Goal: Information Seeking & Learning: Learn about a topic

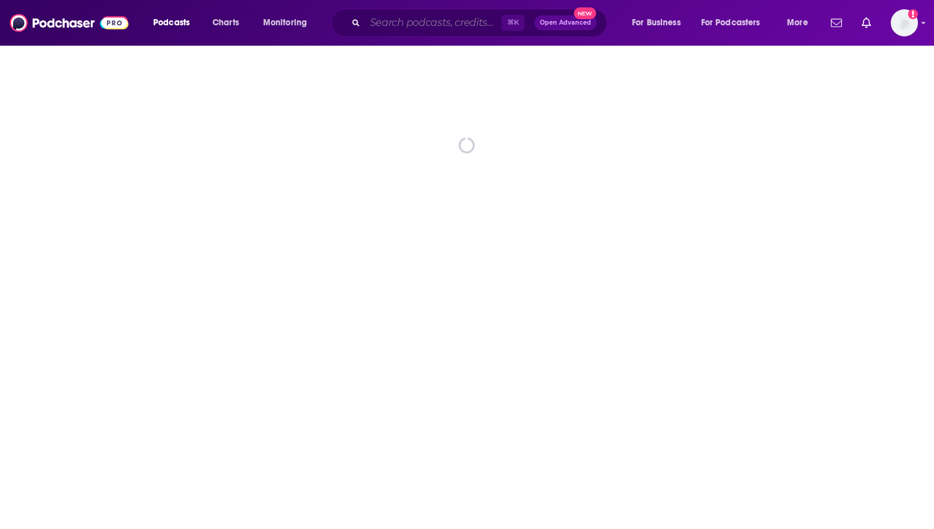
click at [371, 21] on input "Search podcasts, credits, & more..." at bounding box center [433, 23] width 136 height 20
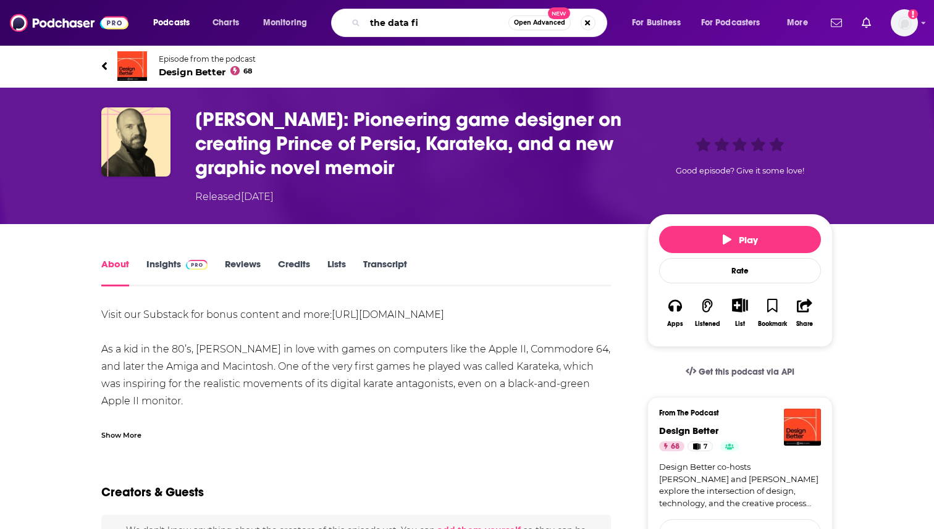
type input "the data fix"
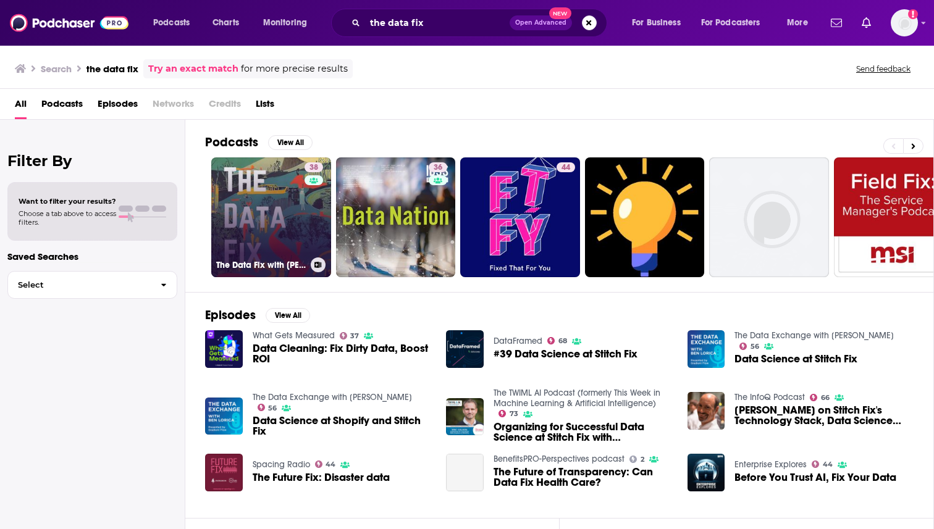
click at [266, 200] on link "38 The Data Fix with [PERSON_NAME]" at bounding box center [271, 217] width 120 height 120
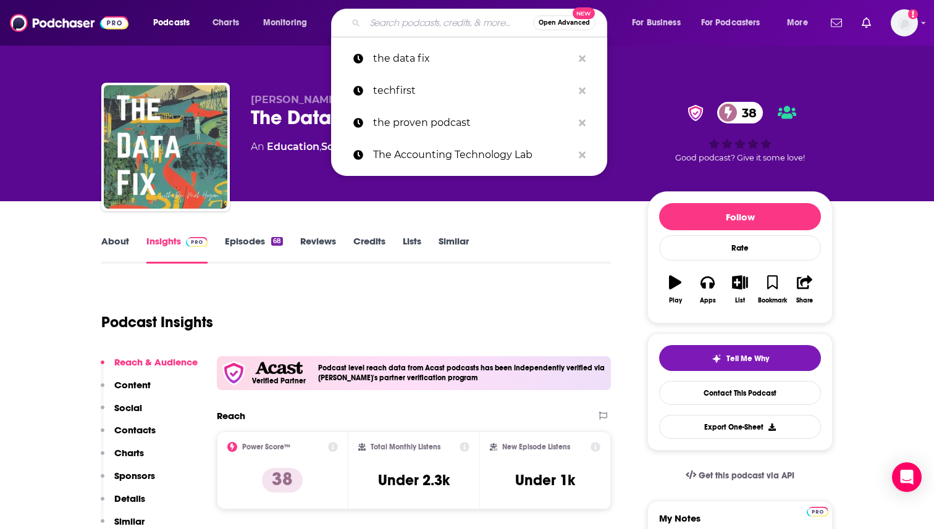
click at [417, 20] on input "Search podcasts, credits, & more..." at bounding box center [449, 23] width 168 height 20
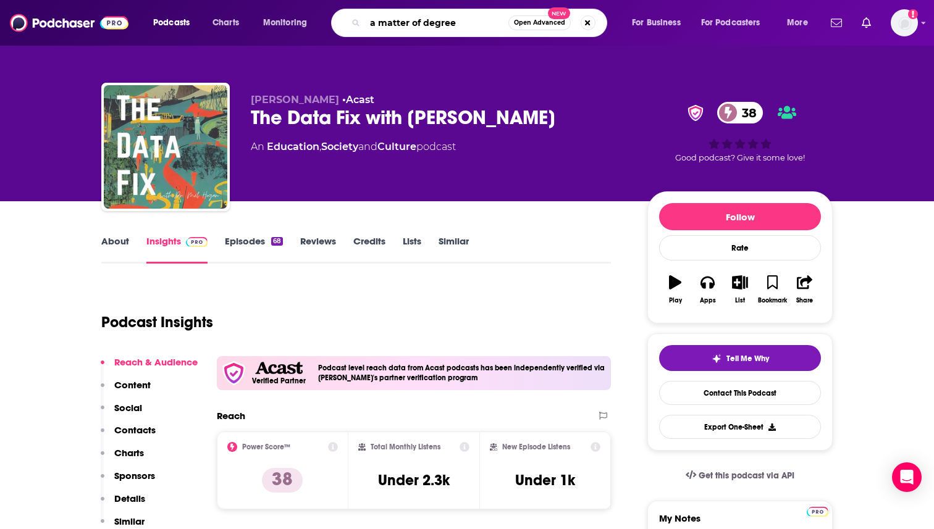
type input "a matter of degrees"
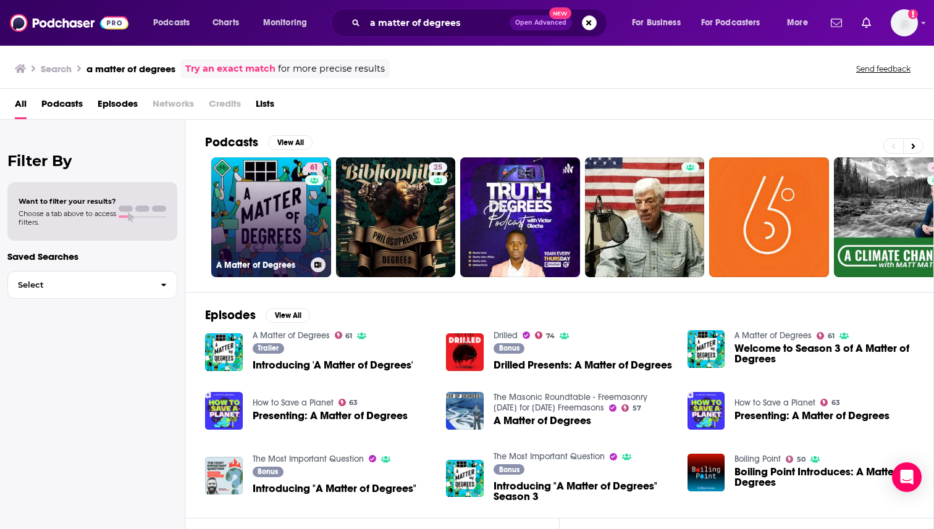
click at [261, 216] on link "61 A Matter of Degrees" at bounding box center [271, 217] width 120 height 120
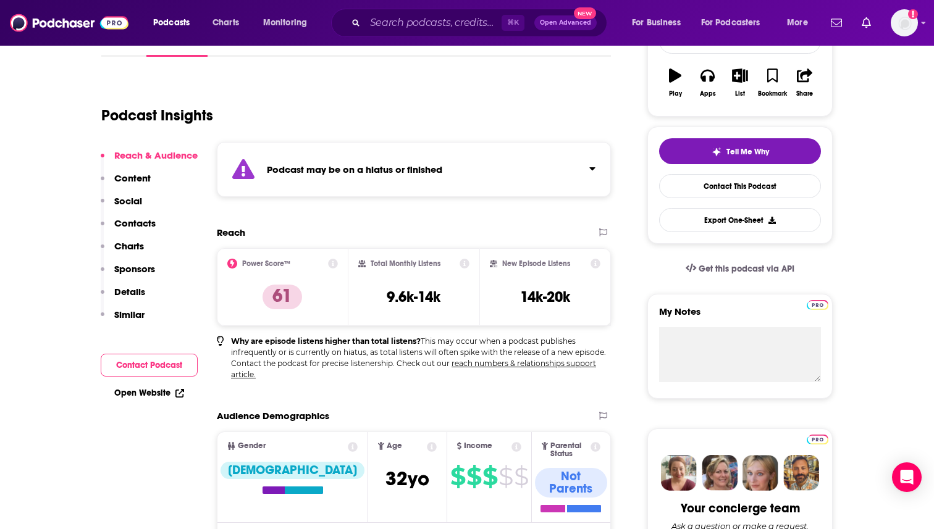
scroll to position [198, 0]
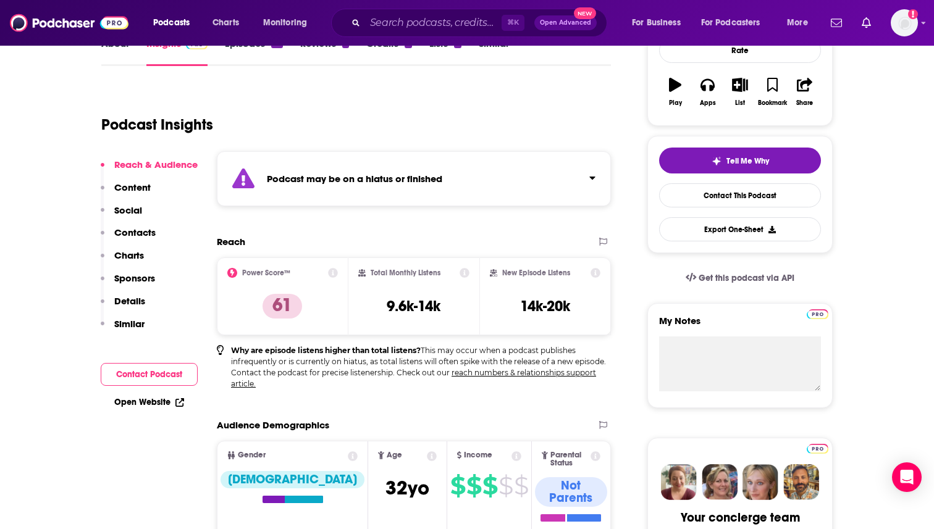
click at [125, 54] on link "About" at bounding box center [115, 52] width 28 height 28
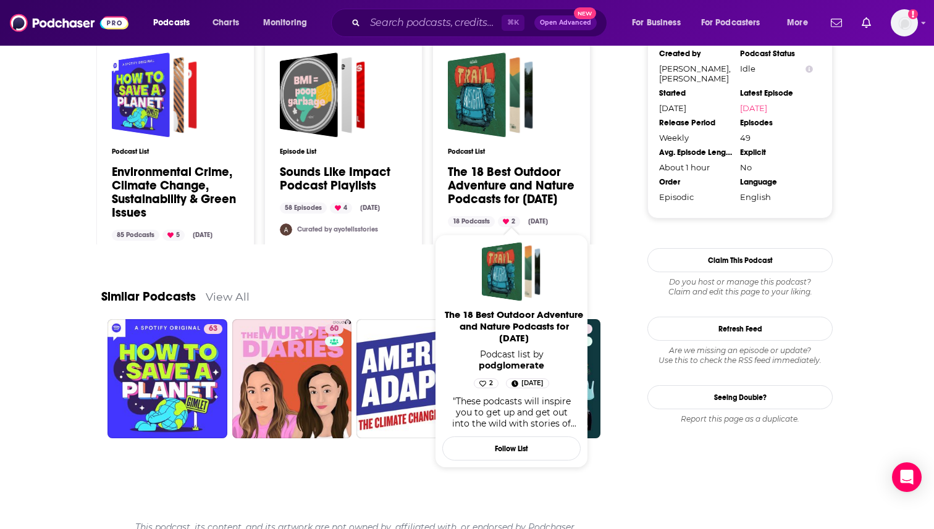
scroll to position [1187, 0]
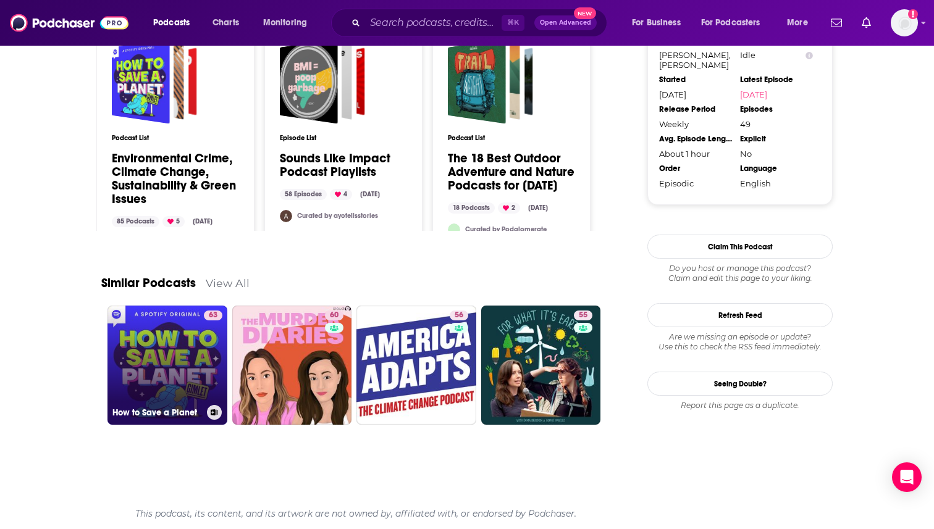
click at [196, 384] on link "63 How to Save a Planet" at bounding box center [167, 366] width 120 height 120
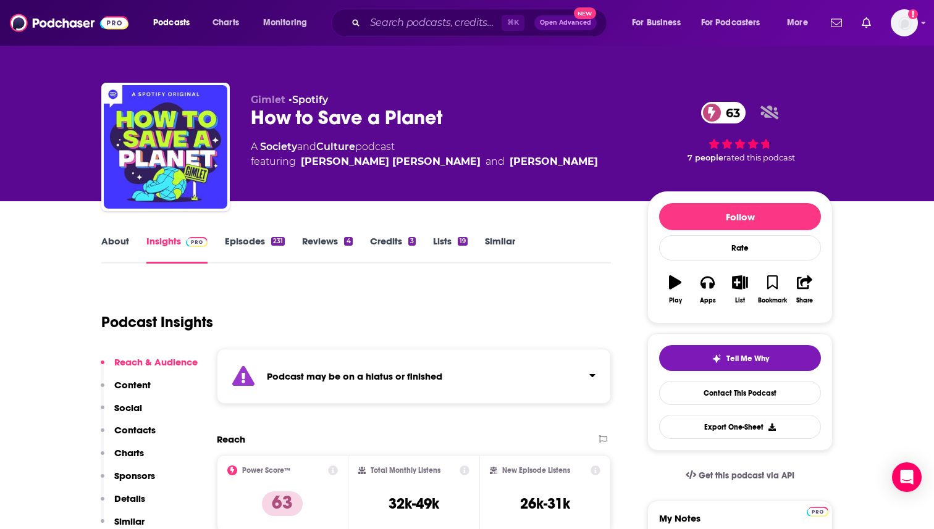
click at [246, 238] on link "Episodes 231" at bounding box center [255, 249] width 60 height 28
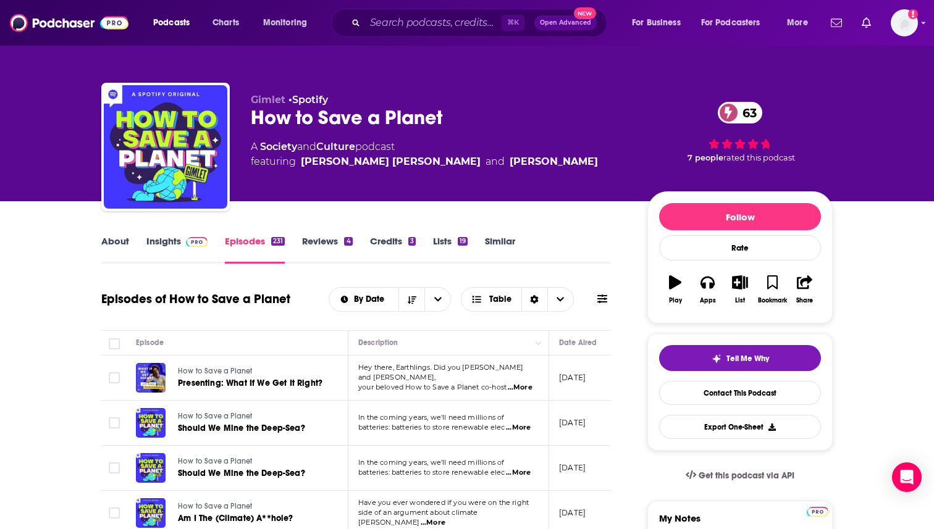
click at [526, 383] on span "...More" at bounding box center [520, 388] width 25 height 10
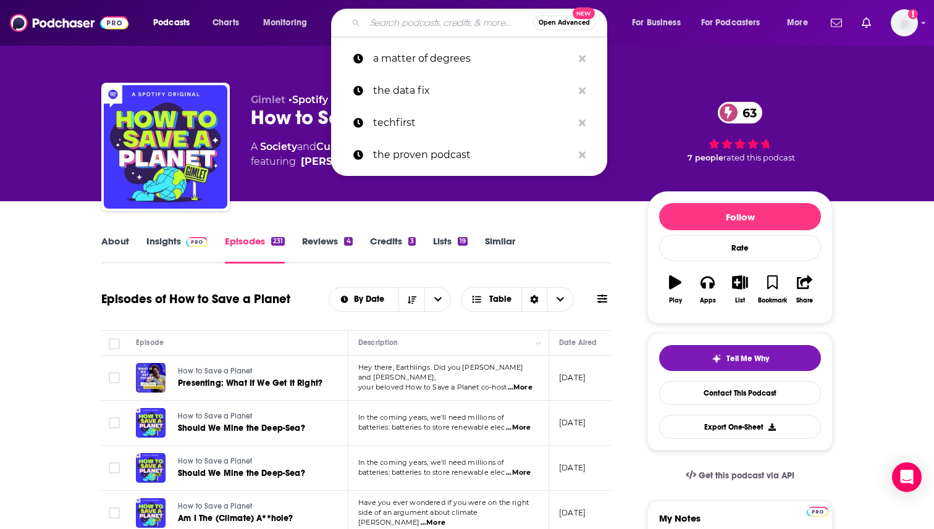
click at [441, 17] on input "Search podcasts, credits, & more..." at bounding box center [449, 23] width 168 height 20
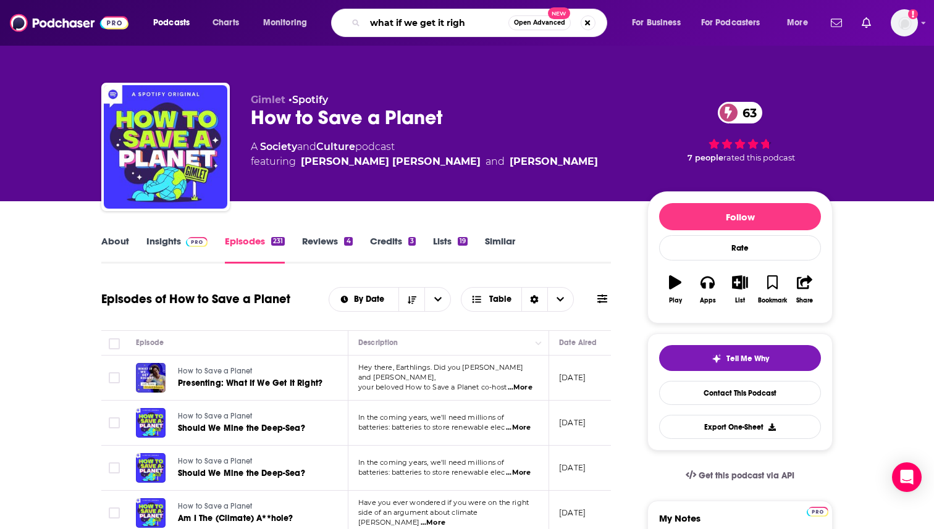
type input "what if we get it right"
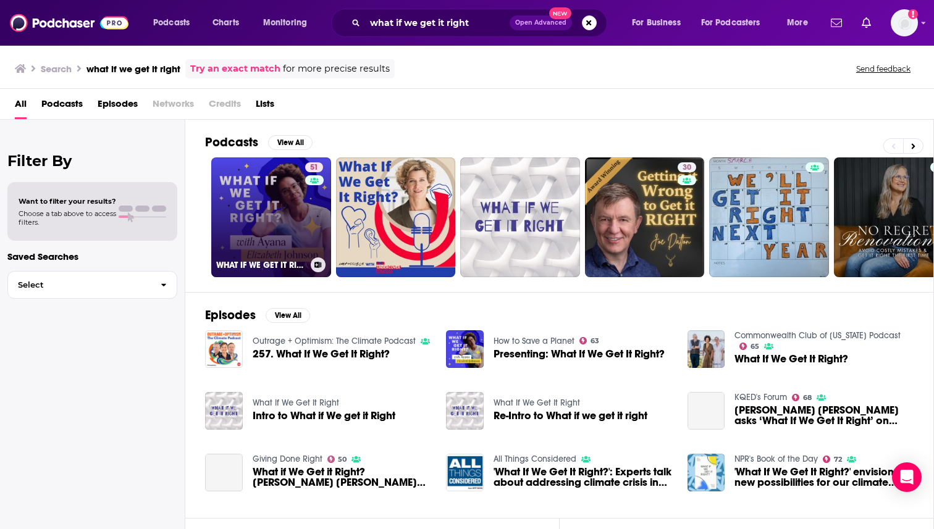
click at [235, 195] on link "51 WHAT IF WE GET IT RIGHT?" at bounding box center [271, 217] width 120 height 120
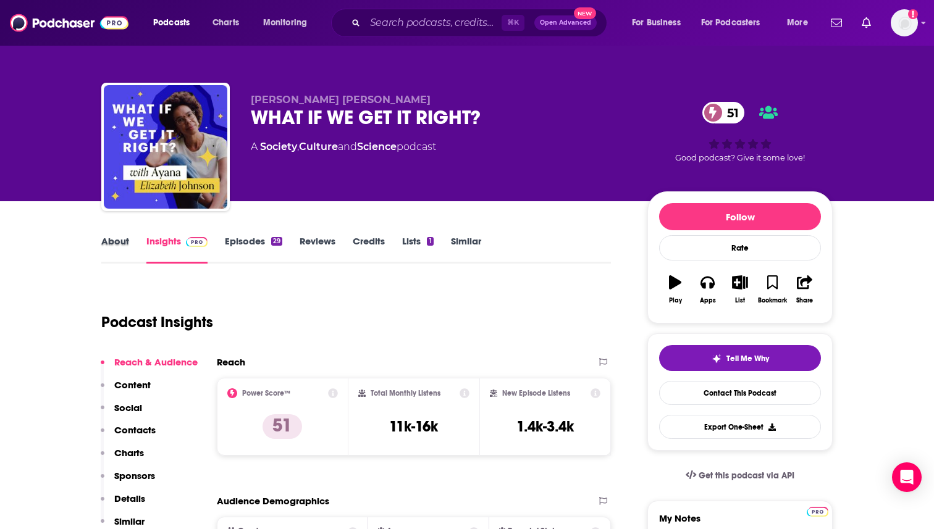
click at [133, 248] on div "About" at bounding box center [123, 249] width 45 height 28
click at [128, 246] on link "About" at bounding box center [115, 249] width 28 height 28
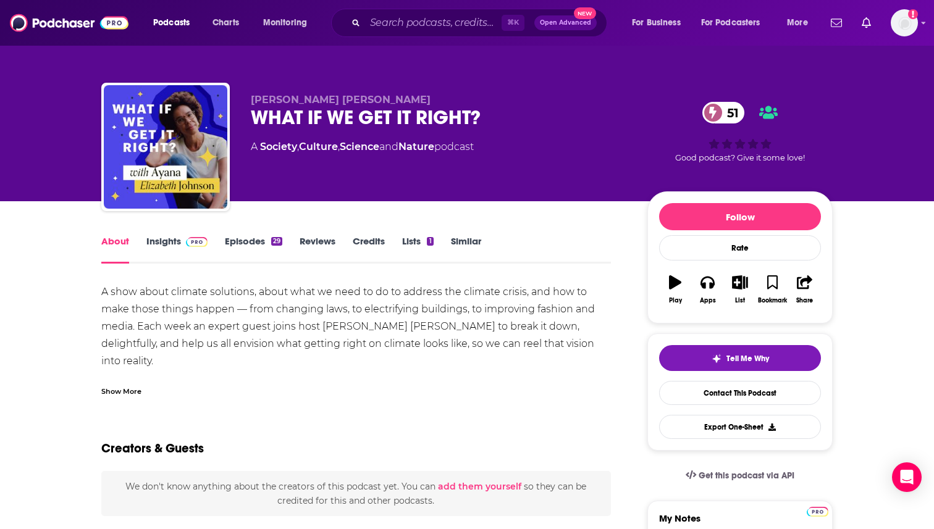
click at [255, 243] on link "Episodes 29" at bounding box center [253, 249] width 57 height 28
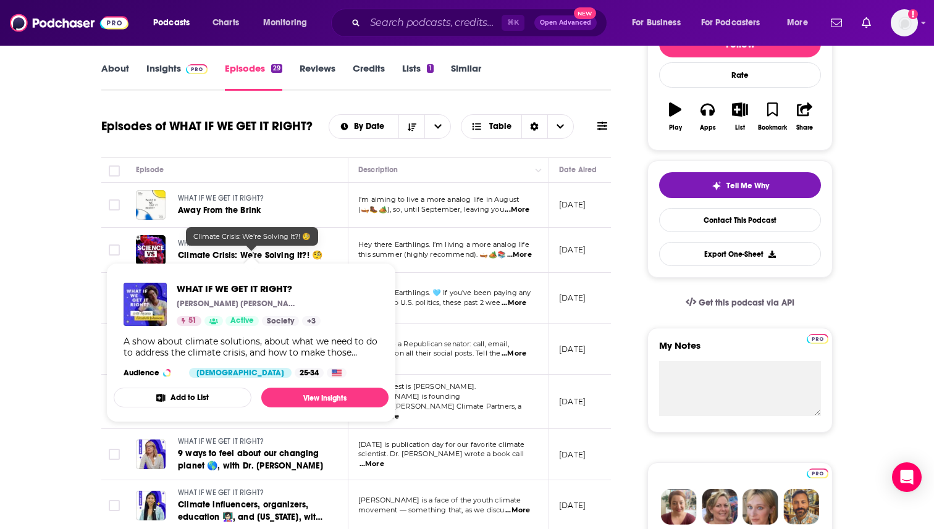
scroll to position [198, 0]
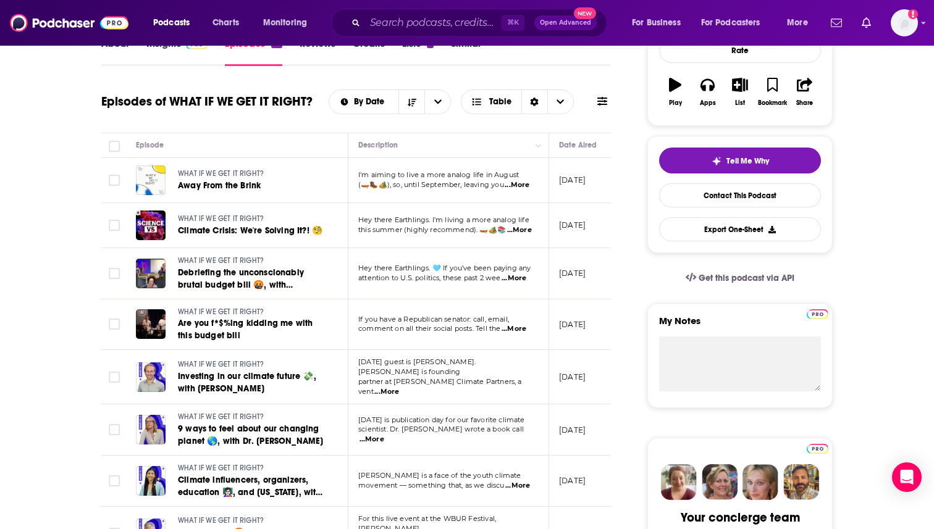
click at [517, 186] on span "...More" at bounding box center [517, 185] width 25 height 10
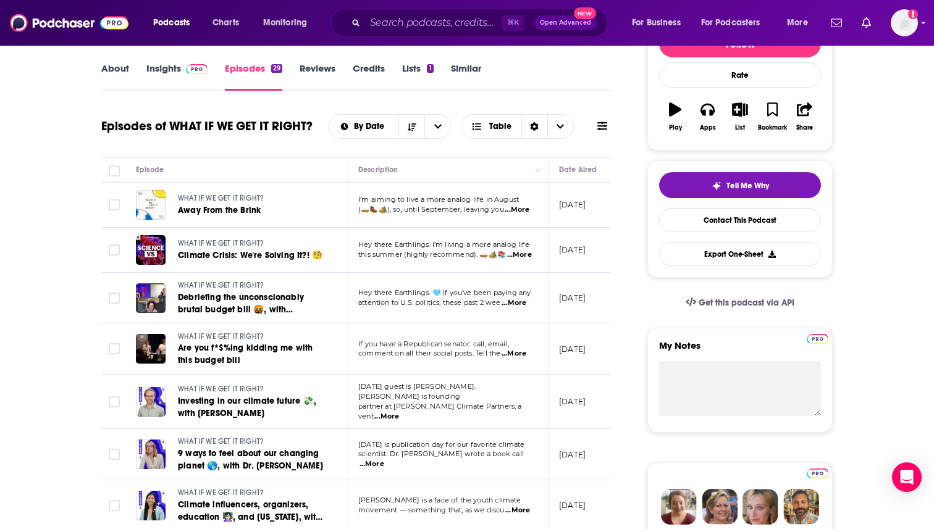
scroll to position [148, 0]
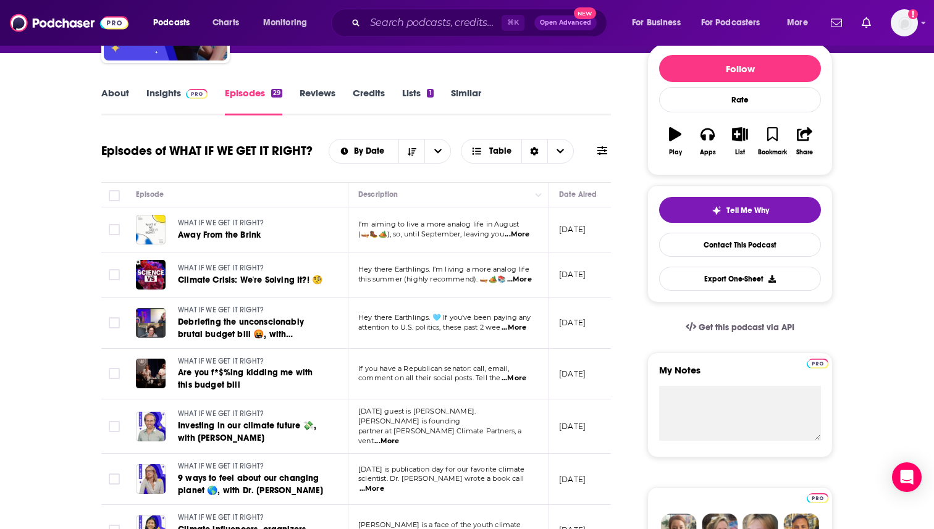
click at [172, 93] on link "Insights" at bounding box center [176, 101] width 61 height 28
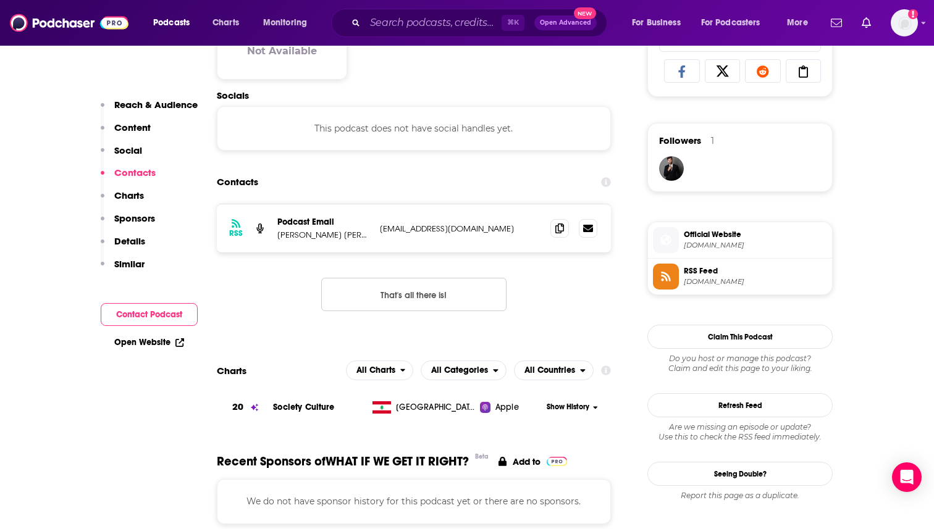
scroll to position [840, 0]
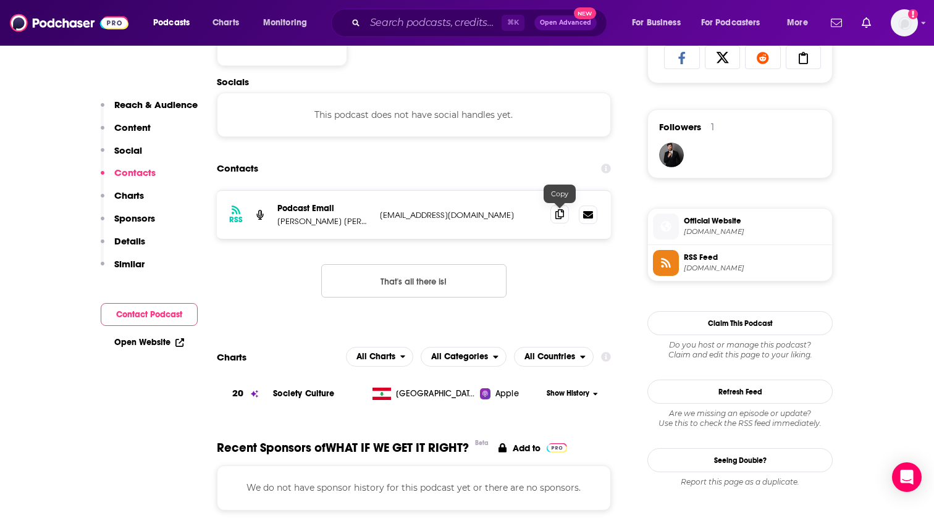
click at [561, 220] on span at bounding box center [559, 214] width 19 height 19
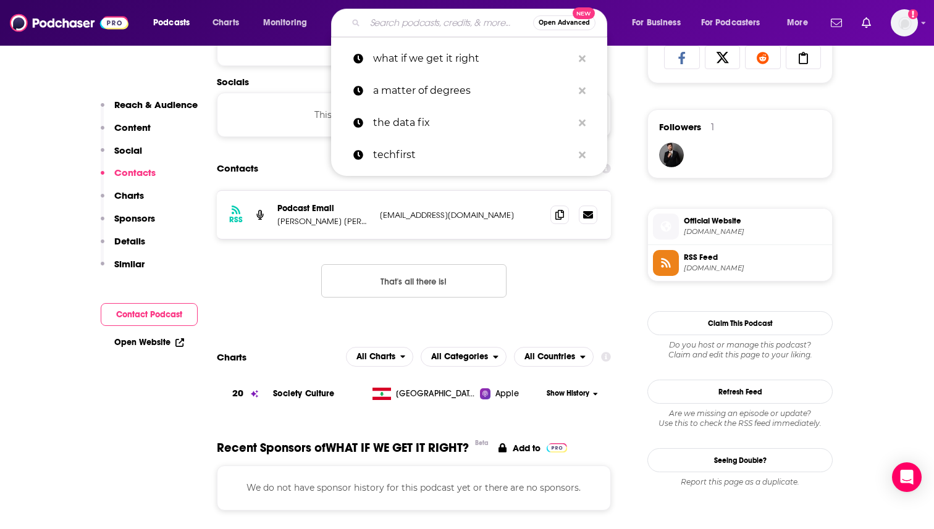
click at [419, 25] on input "Search podcasts, credits, & more..." at bounding box center [449, 23] width 168 height 20
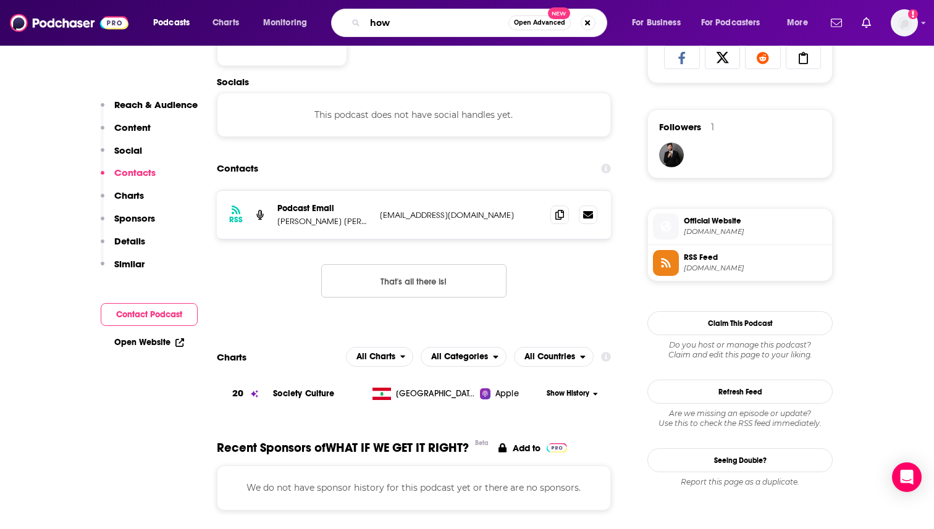
type input "how"
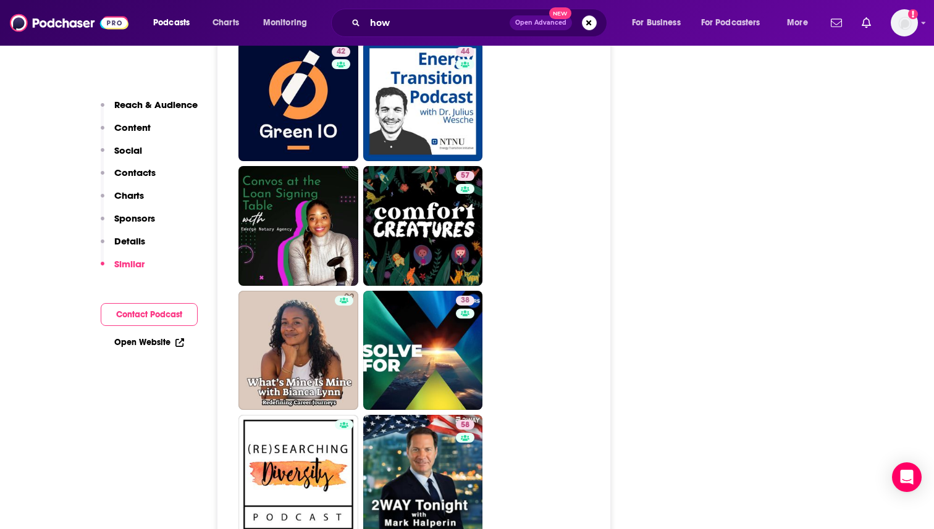
scroll to position [1729, 0]
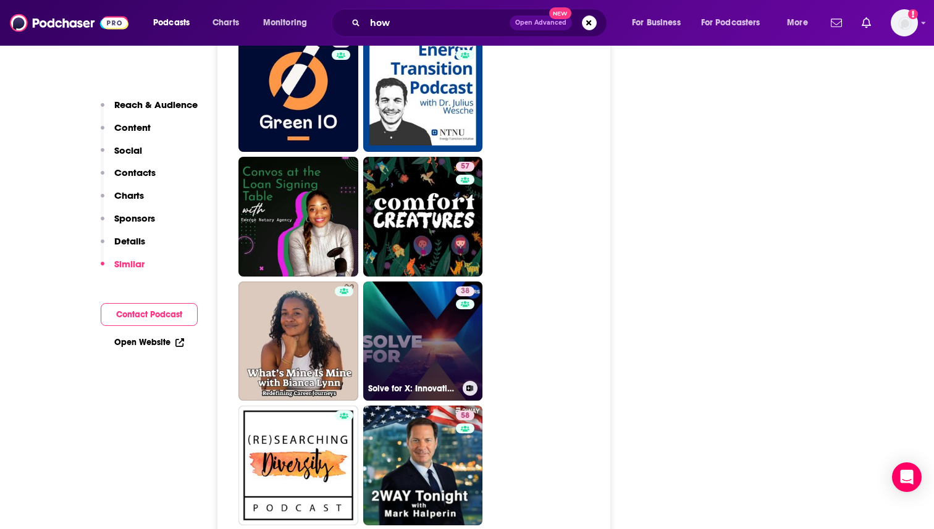
click at [414, 314] on link "38 Solve for X: Innovations to Change the World" at bounding box center [423, 342] width 120 height 120
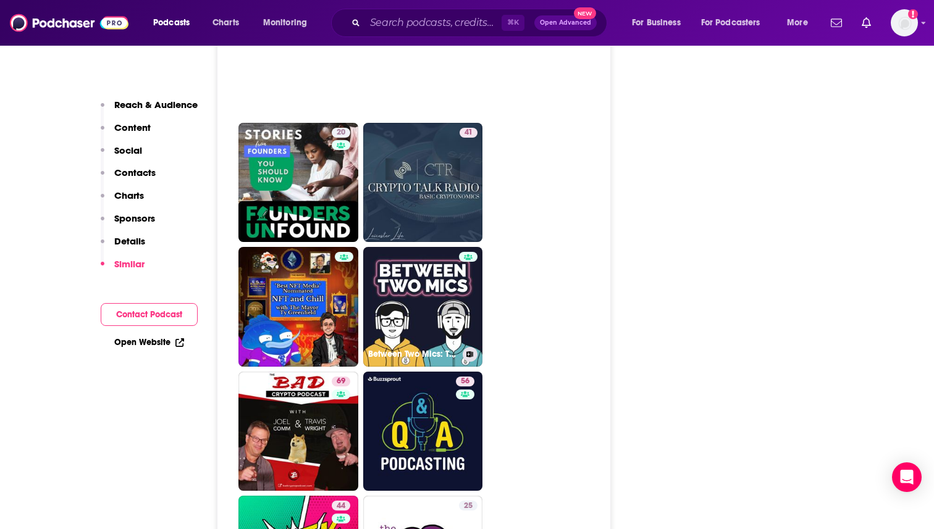
scroll to position [3730, 0]
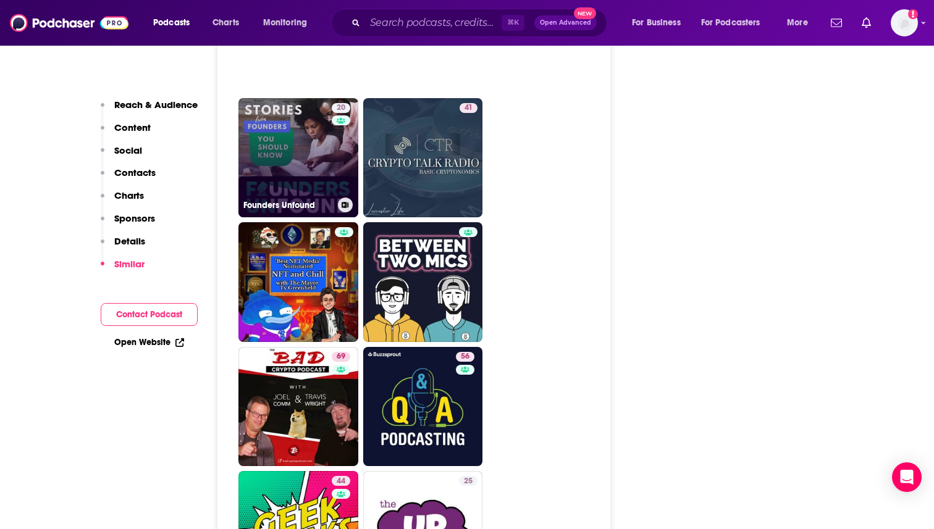
click at [290, 125] on link "20 Founders Unfound" at bounding box center [298, 158] width 120 height 120
type input "[URL][DOMAIN_NAME]"
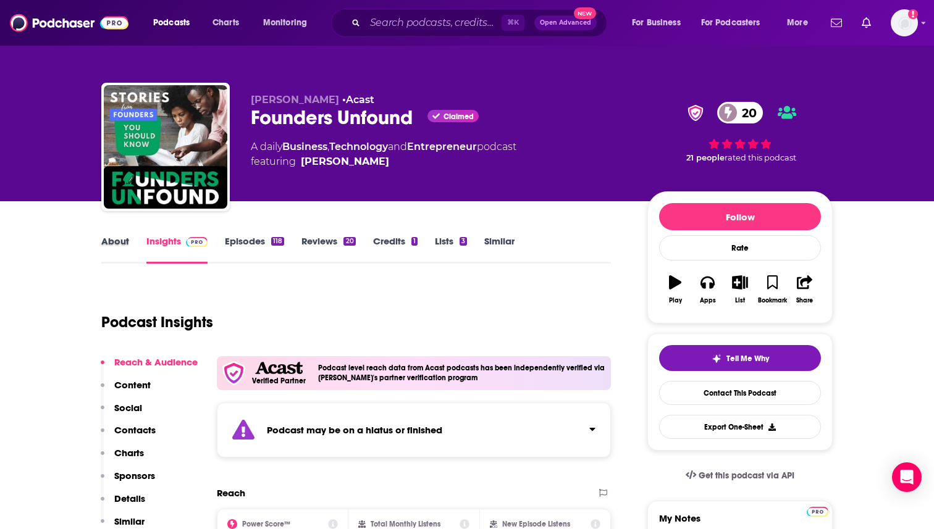
click at [132, 245] on div "About" at bounding box center [123, 249] width 45 height 28
click at [124, 241] on link "About" at bounding box center [115, 249] width 28 height 28
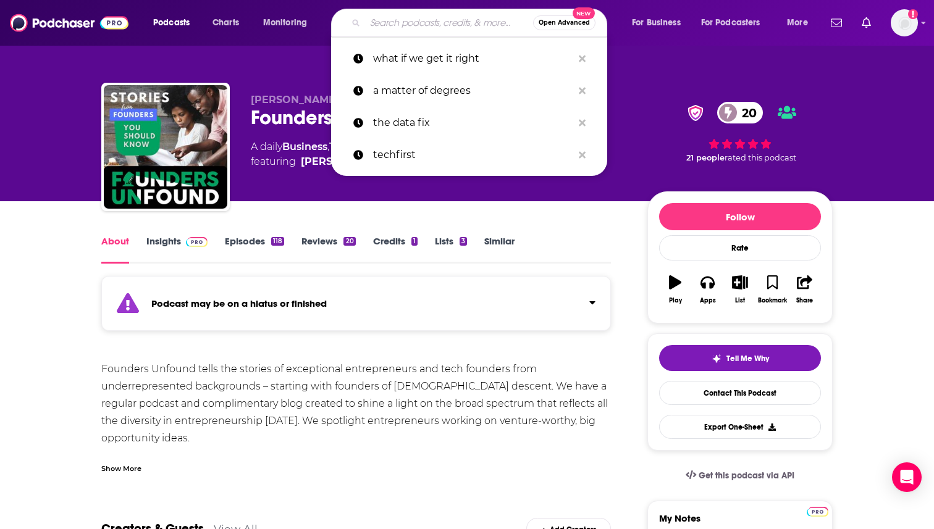
click at [463, 25] on input "Search podcasts, credits, & more..." at bounding box center [449, 23] width 168 height 20
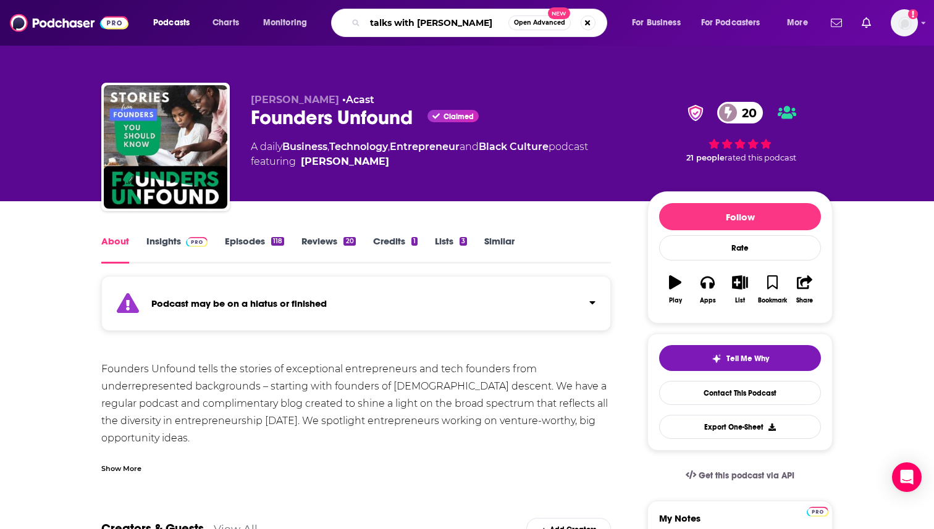
type input "talks with [PERSON_NAME]"
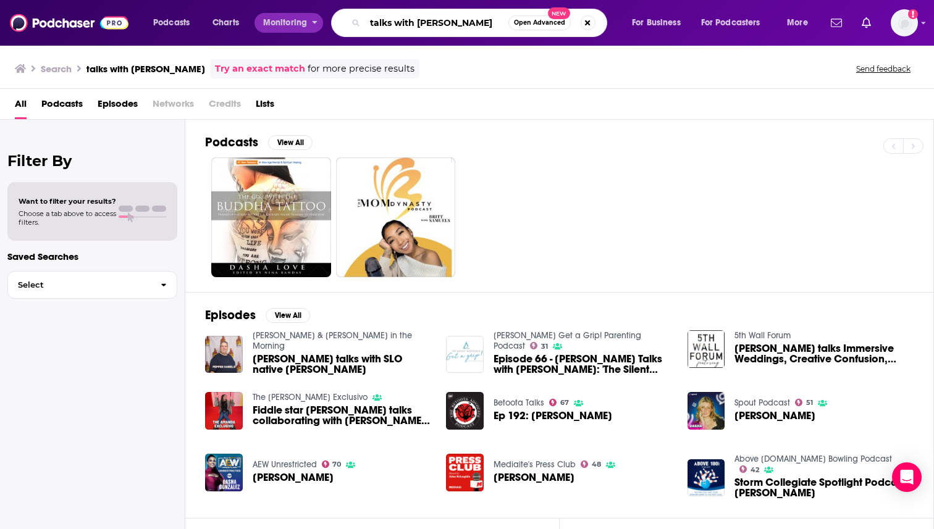
drag, startPoint x: 459, startPoint y: 23, endPoint x: 321, endPoint y: 23, distance: 137.7
click at [321, 23] on div "Podcasts Charts Monitoring talks with [PERSON_NAME] Open Advanced New For Busin…" at bounding box center [482, 23] width 675 height 28
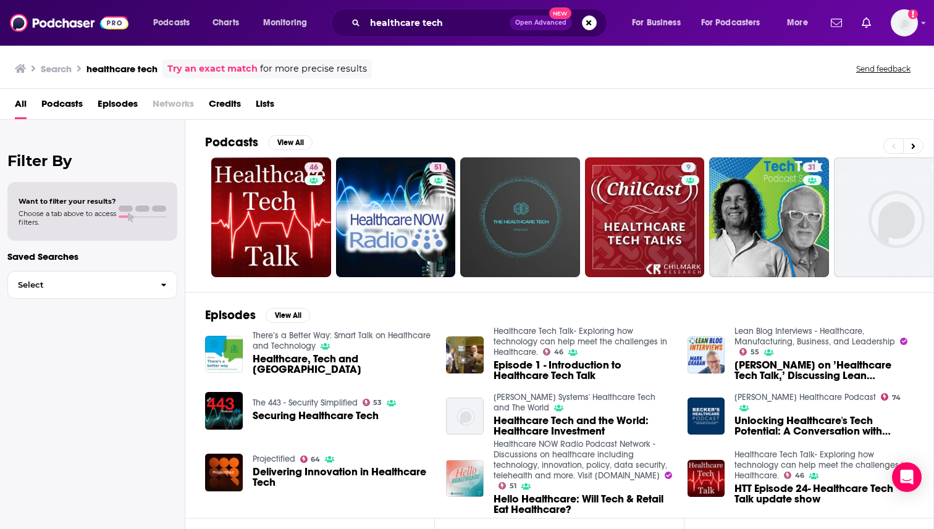
click at [411, 79] on div "Search healthcare tech Try an exact match for more precise results Send feedback" at bounding box center [467, 66] width 934 height 44
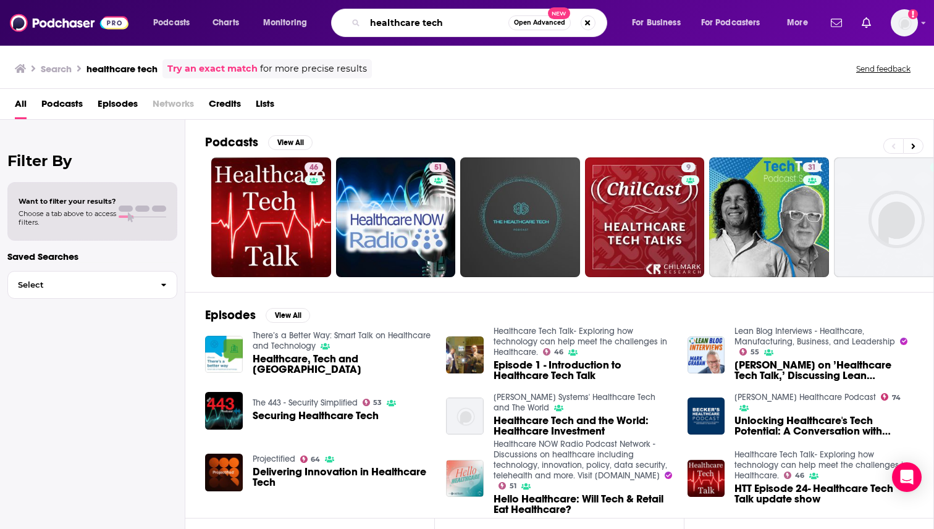
drag, startPoint x: 460, startPoint y: 20, endPoint x: 333, endPoint y: 20, distance: 126.6
click at [333, 20] on div "healthcare tech Open Advanced New" at bounding box center [469, 23] width 276 height 28
type input "chai discovery"
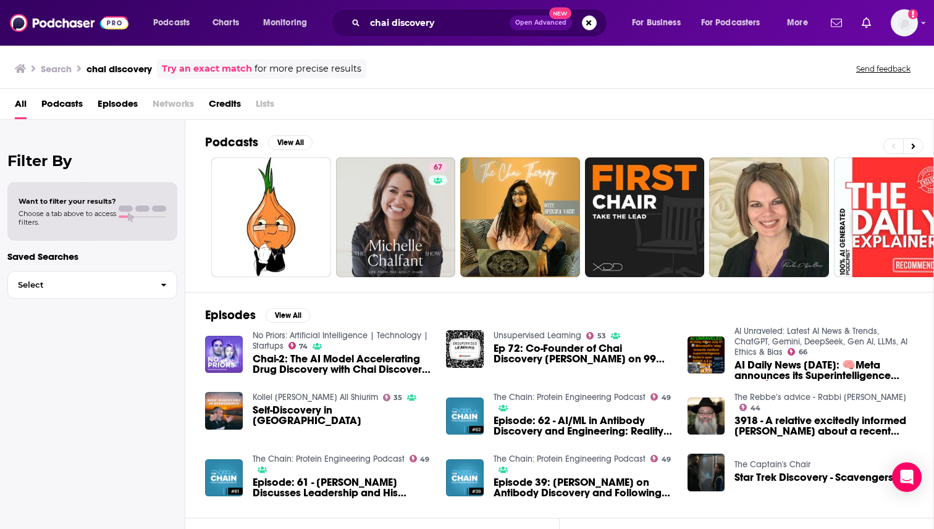
click at [374, 112] on div "All Podcasts Episodes Networks Credits Lists" at bounding box center [469, 106] width 909 height 25
click at [405, 114] on div "All Podcasts Episodes Networks Credits Lists" at bounding box center [469, 106] width 909 height 25
